Goal: Task Accomplishment & Management: Manage account settings

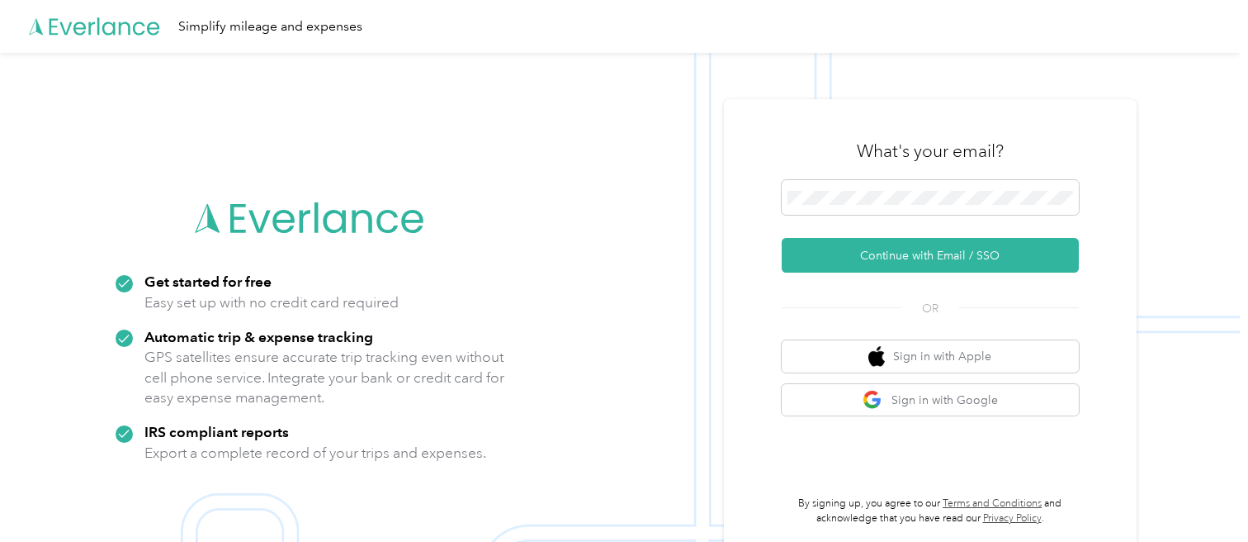
click at [1237, 249] on img at bounding box center [620, 324] width 1240 height 542
click at [894, 185] on span at bounding box center [930, 197] width 297 height 35
click at [912, 184] on span at bounding box center [930, 197] width 297 height 35
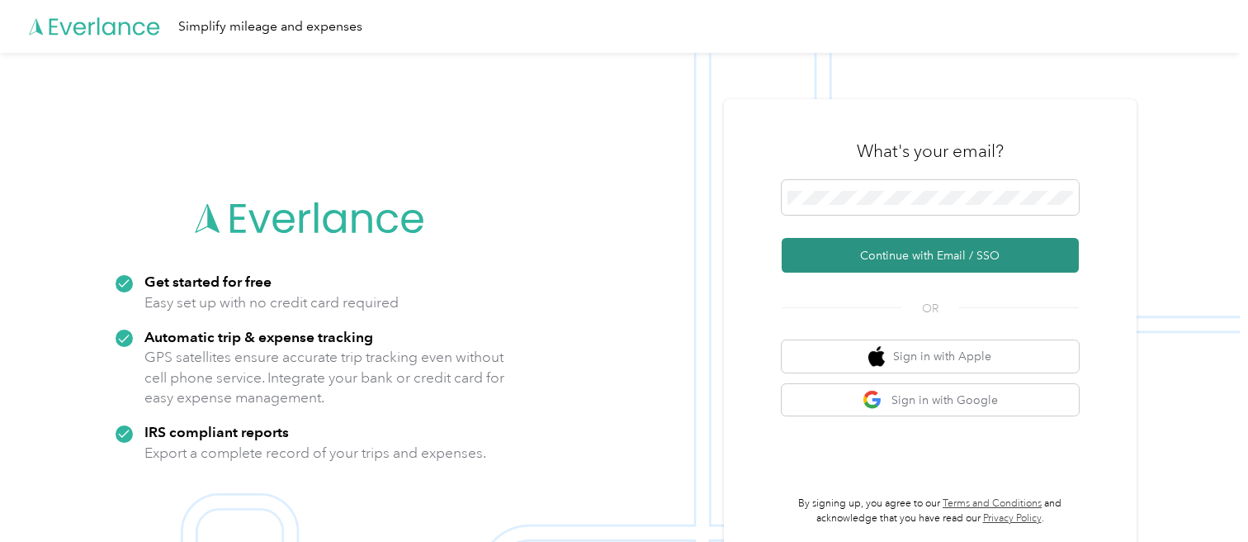
click at [909, 263] on button "Continue with Email / SSO" at bounding box center [930, 255] width 297 height 35
click at [881, 249] on button "Continue with Email / SSO" at bounding box center [930, 255] width 297 height 35
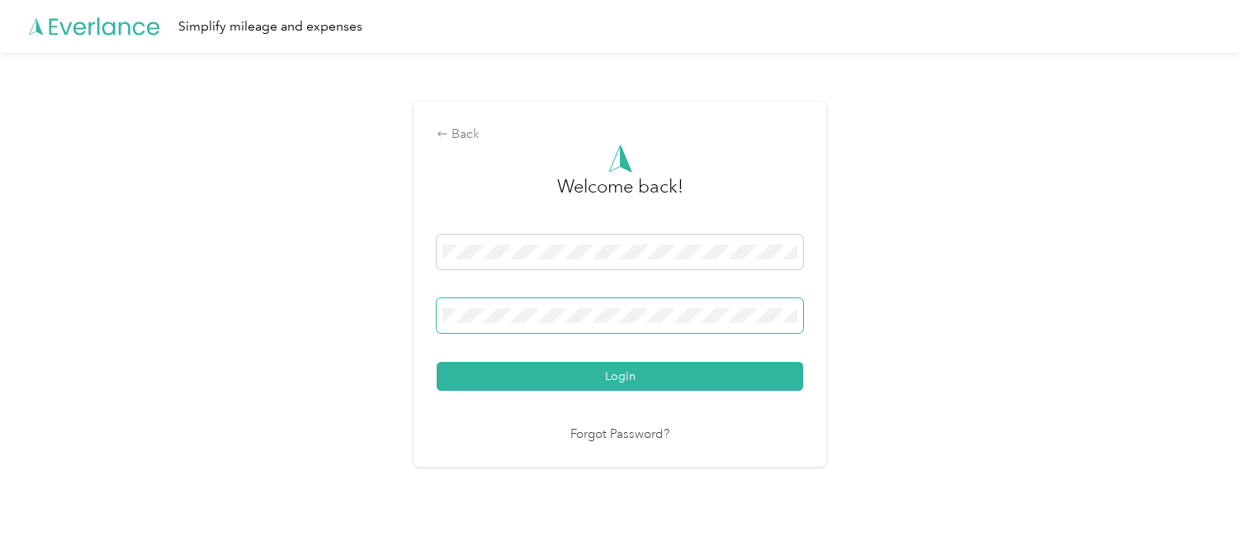
click at [779, 316] on img at bounding box center [779, 315] width 13 height 13
click at [989, 277] on div "Back Welcome back! Login Forgot Password?" at bounding box center [620, 291] width 1240 height 476
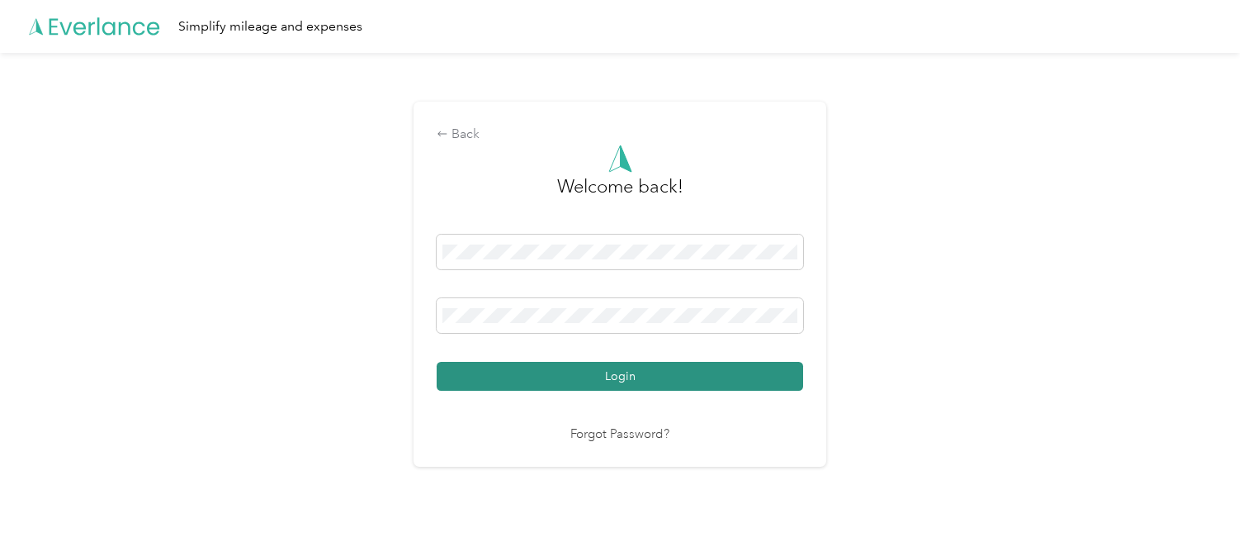
click at [694, 370] on button "Login" at bounding box center [620, 376] width 367 height 29
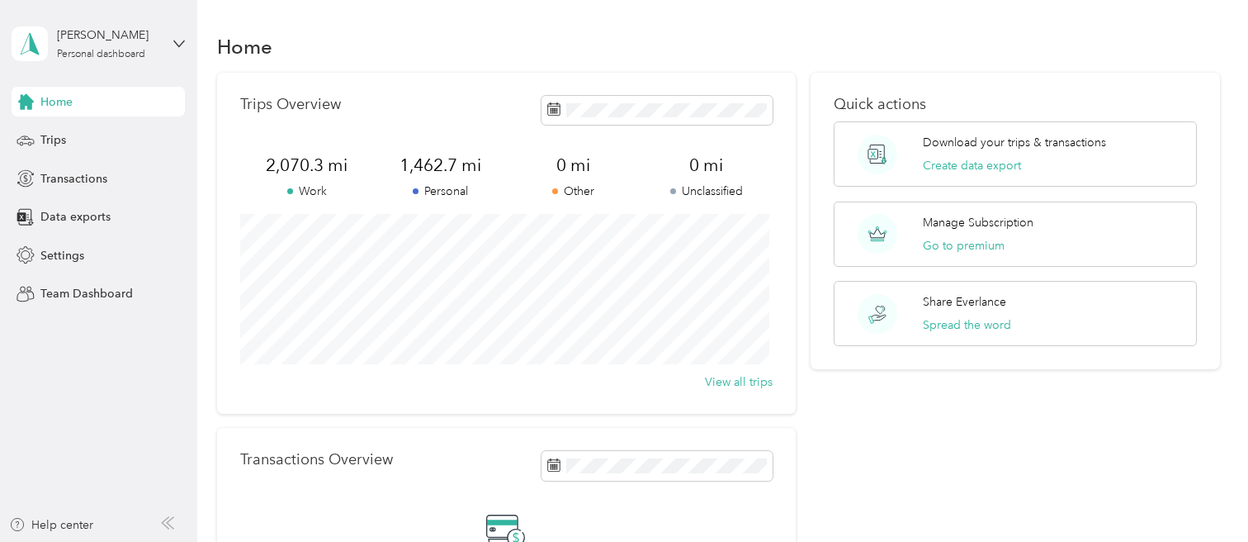
click at [75, 98] on div "Home" at bounding box center [98, 102] width 173 height 30
click at [962, 215] on p "Manage Subscription" at bounding box center [978, 222] width 111 height 17
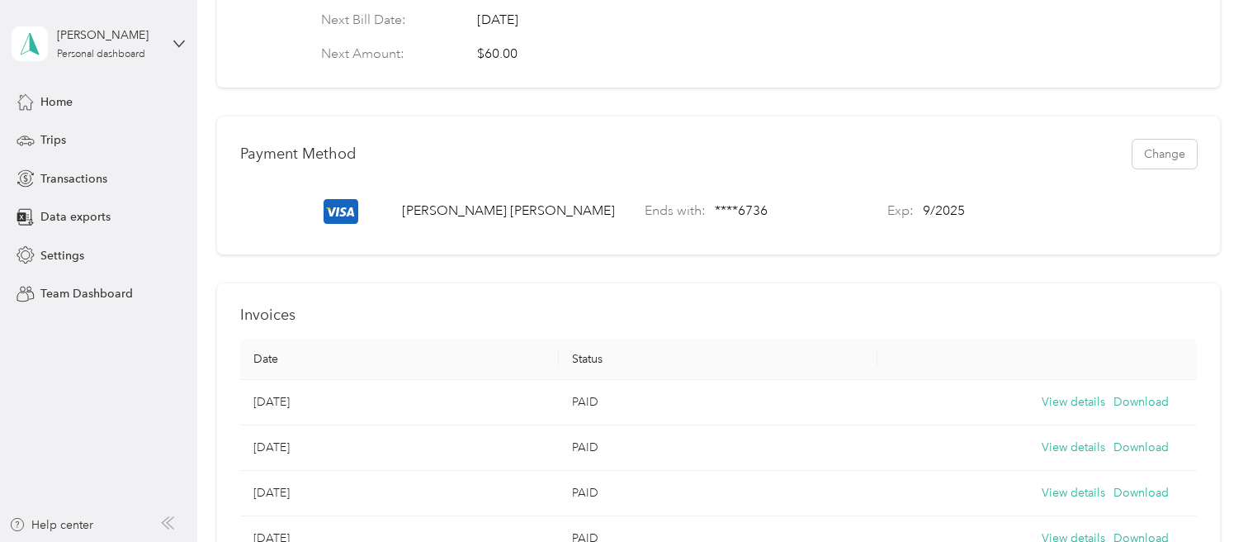
scroll to position [401, 0]
click at [1145, 165] on button "Change" at bounding box center [1165, 150] width 64 height 29
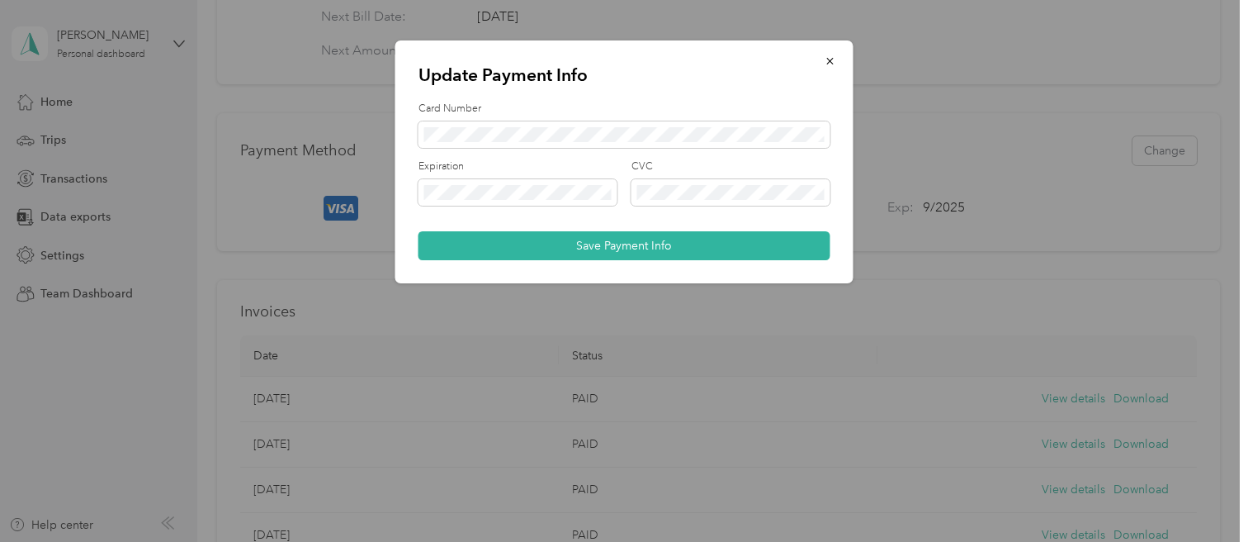
click at [1092, 315] on div at bounding box center [624, 271] width 1248 height 542
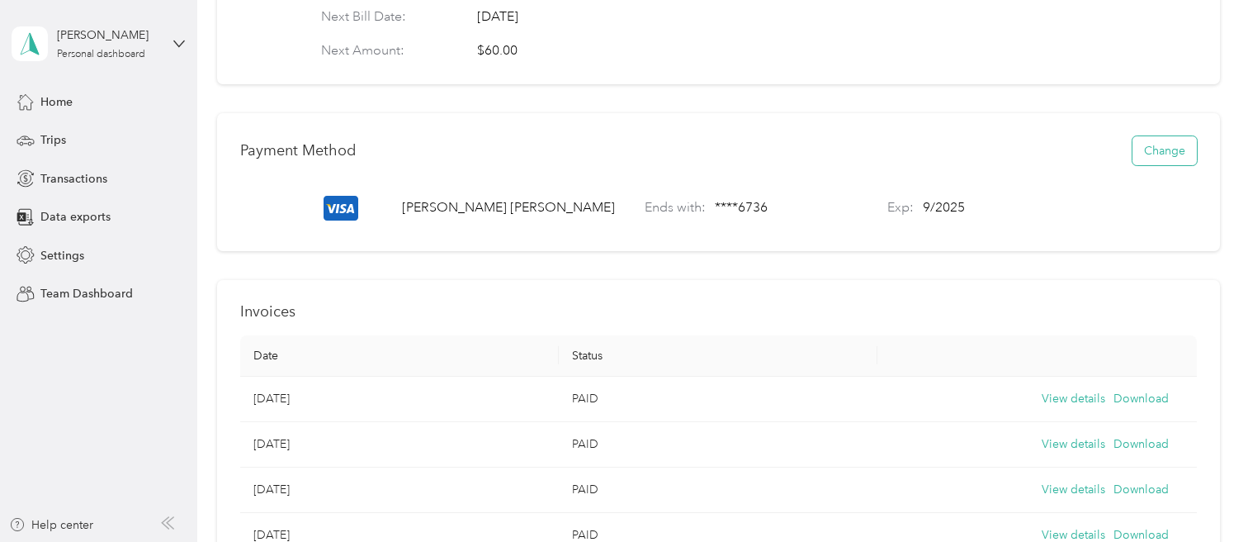
click at [1172, 165] on button "Change" at bounding box center [1165, 150] width 64 height 29
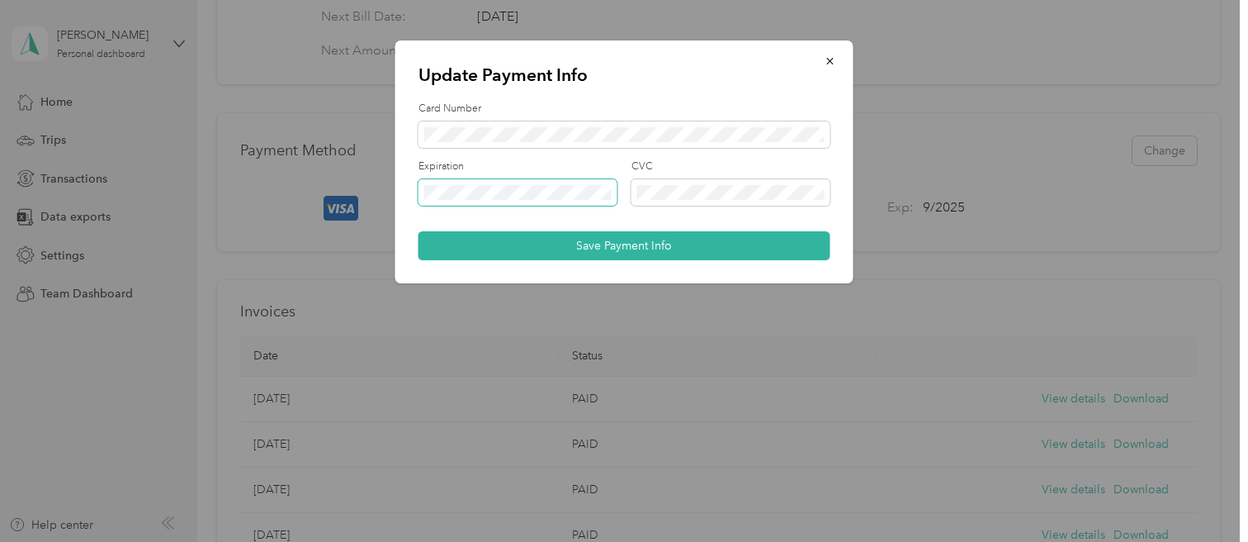
click at [515, 201] on span at bounding box center [518, 192] width 199 height 26
click at [446, 204] on span at bounding box center [518, 192] width 199 height 26
click at [710, 201] on span at bounding box center [731, 192] width 199 height 26
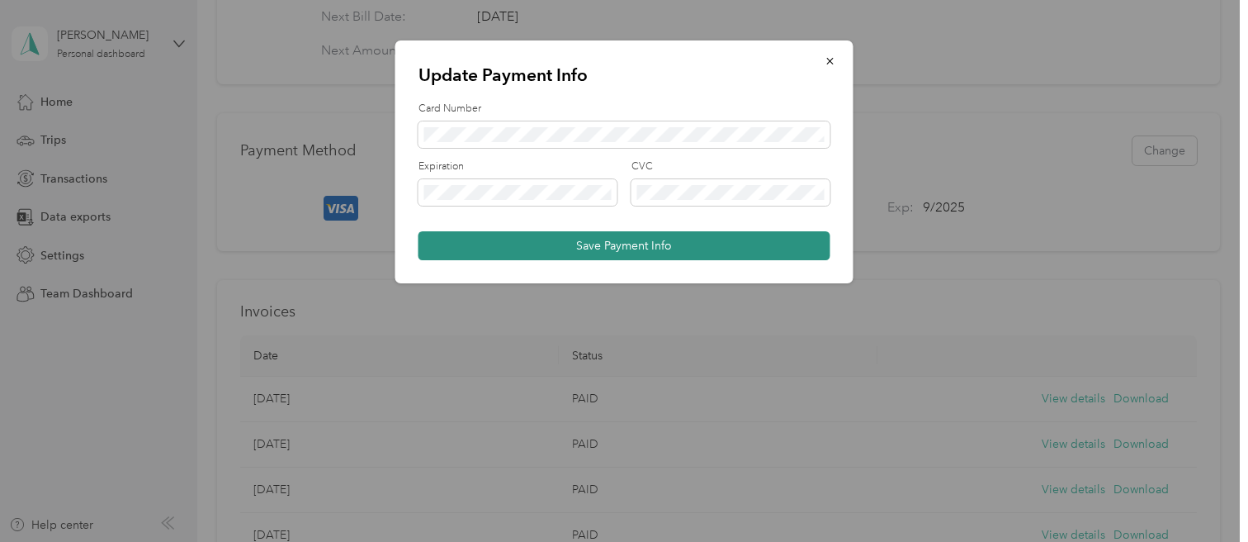
click at [589, 243] on button "Save Payment Info" at bounding box center [625, 245] width 412 height 29
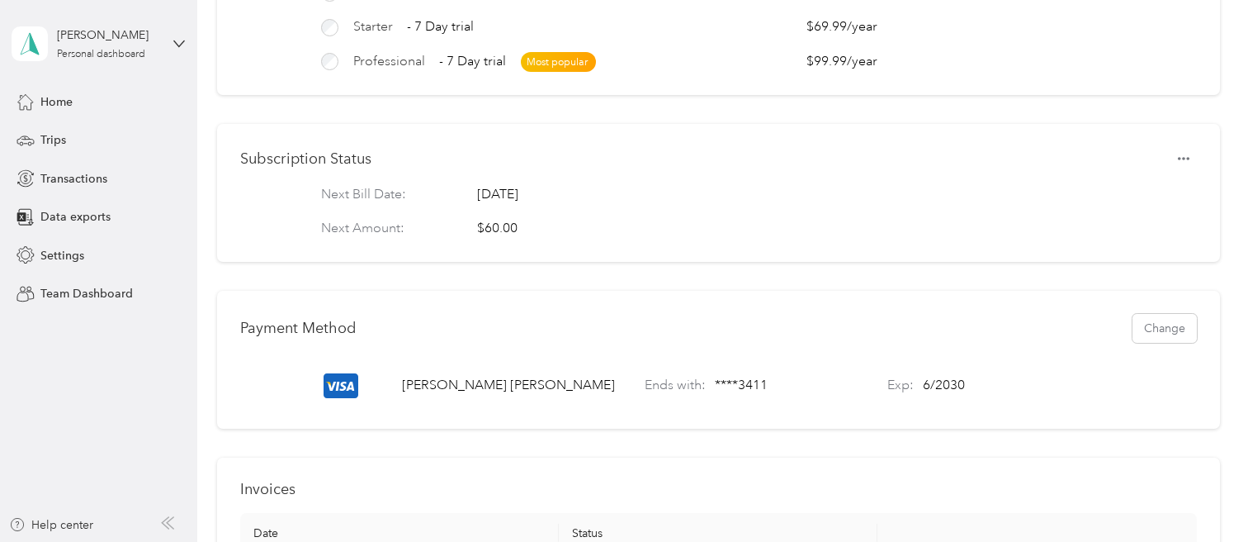
scroll to position [0, 0]
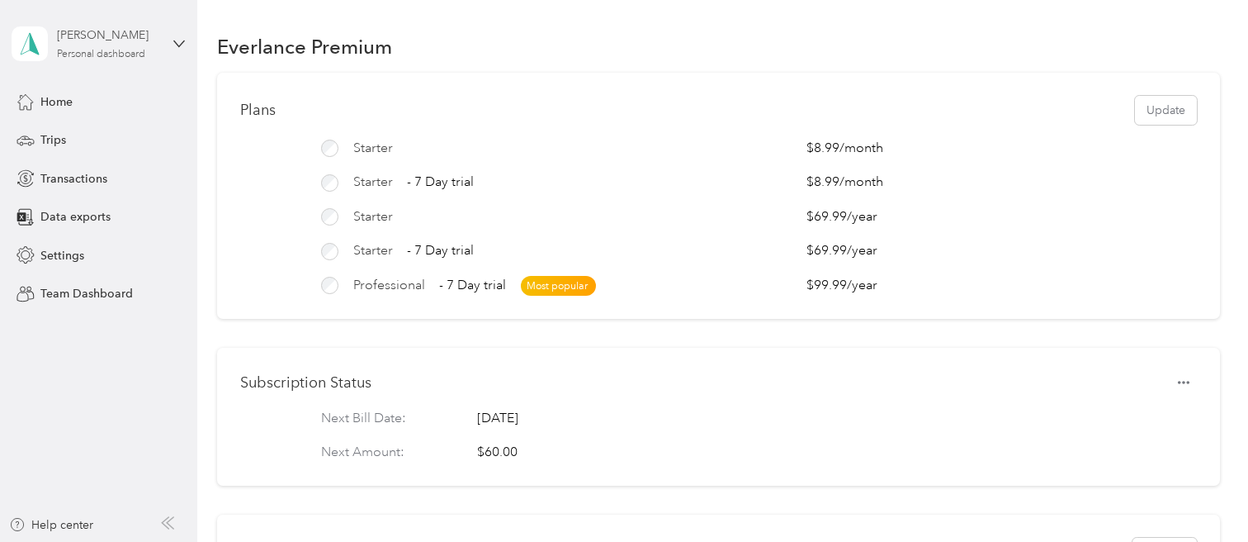
click at [94, 36] on div "[PERSON_NAME]" at bounding box center [108, 34] width 103 height 17
click at [45, 132] on div "Log out" at bounding box center [58, 135] width 64 height 17
